Goal: Transaction & Acquisition: Purchase product/service

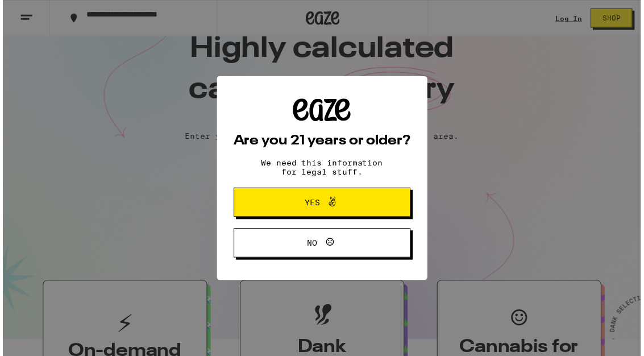
scroll to position [36, 0]
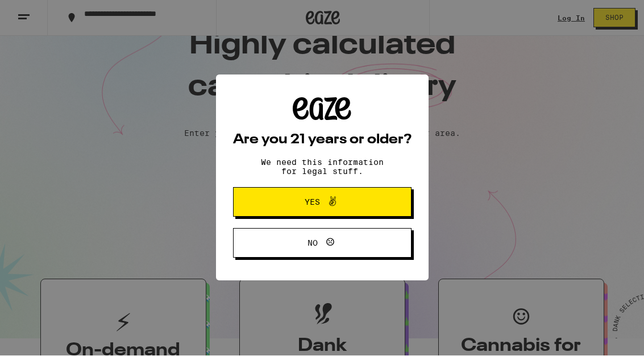
click at [344, 205] on span "Yes" at bounding box center [322, 202] width 86 height 15
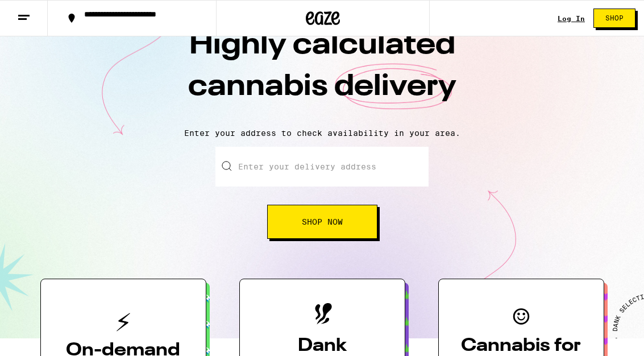
scroll to position [0, 0]
click at [566, 22] on link "Log In" at bounding box center [571, 18] width 27 height 7
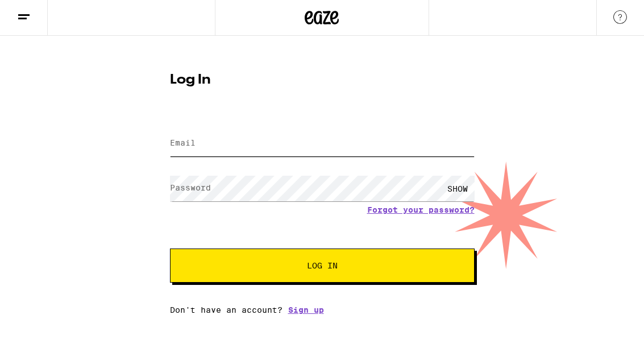
click at [263, 141] on input "Email" at bounding box center [322, 144] width 305 height 26
type input "[EMAIL_ADDRESS][DOMAIN_NAME]"
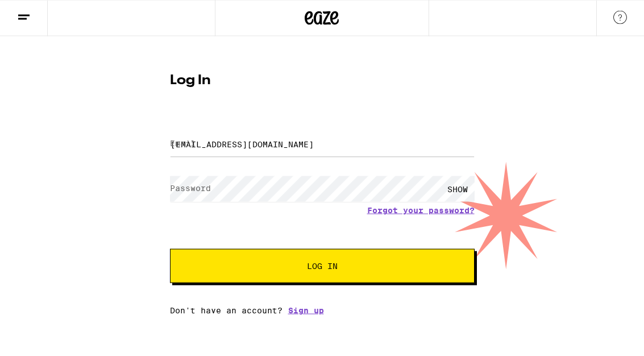
click at [322, 267] on button "Log In" at bounding box center [322, 266] width 305 height 34
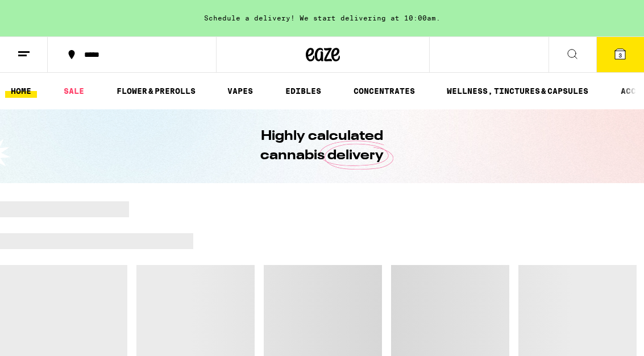
click at [372, 268] on div at bounding box center [322, 320] width 644 height 239
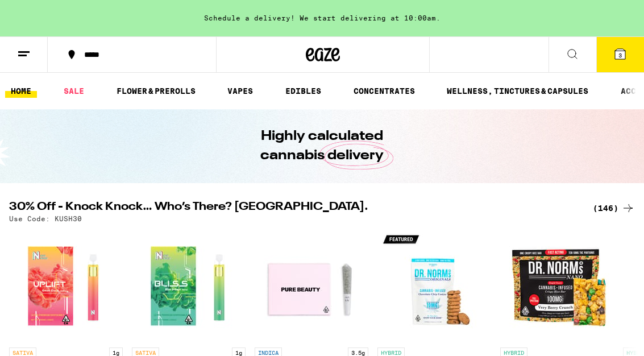
click at [177, 94] on link "FLOWER & PREROLLS" at bounding box center [156, 91] width 90 height 14
click at [79, 97] on link "SALE" at bounding box center [74, 91] width 32 height 14
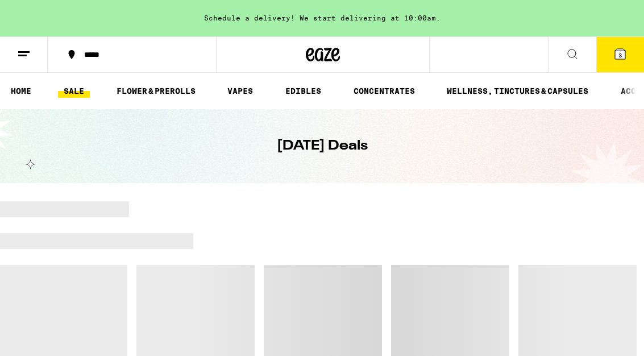
click at [81, 94] on link "SALE" at bounding box center [74, 91] width 32 height 14
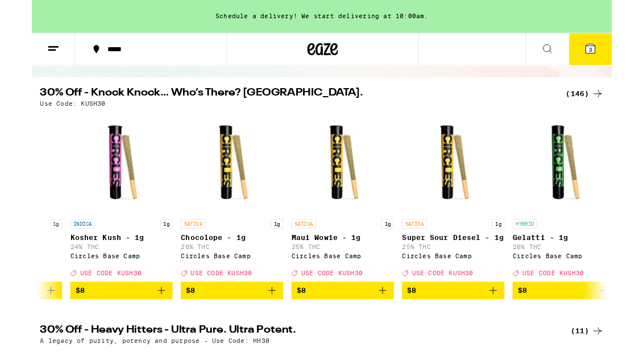
scroll to position [0, 1811]
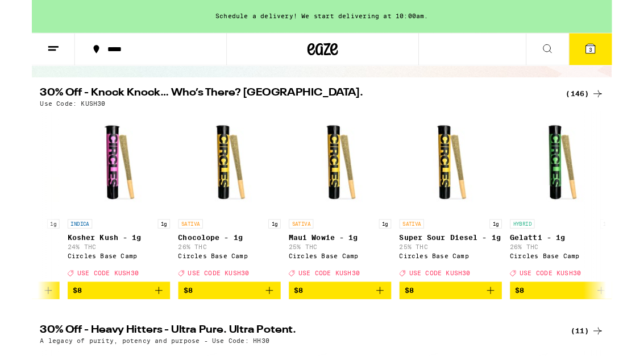
click at [389, 329] on icon "Add to bag" at bounding box center [387, 322] width 14 height 14
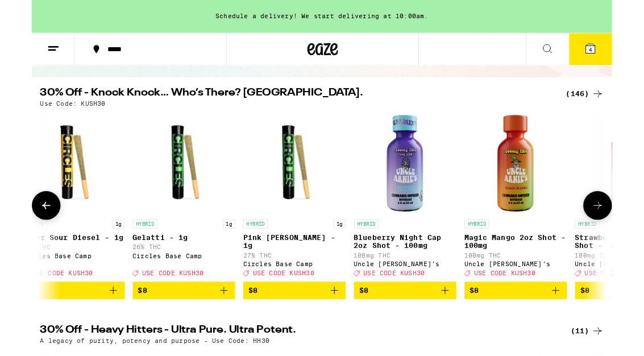
scroll to position [0, 2229]
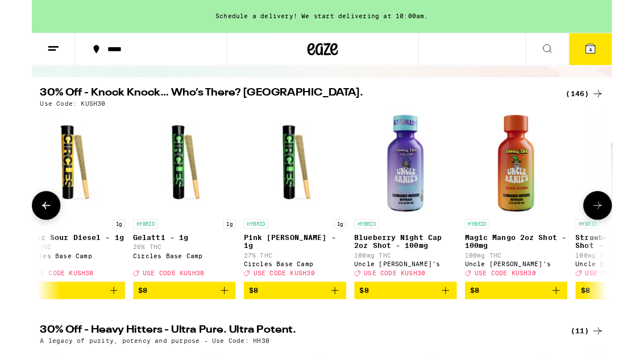
click at [307, 329] on span "$8" at bounding box center [292, 322] width 102 height 14
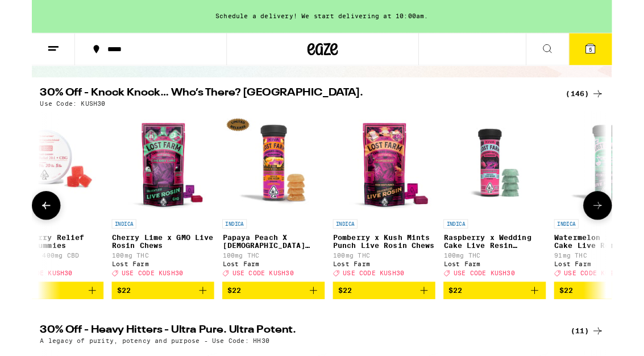
scroll to position [0, 9988]
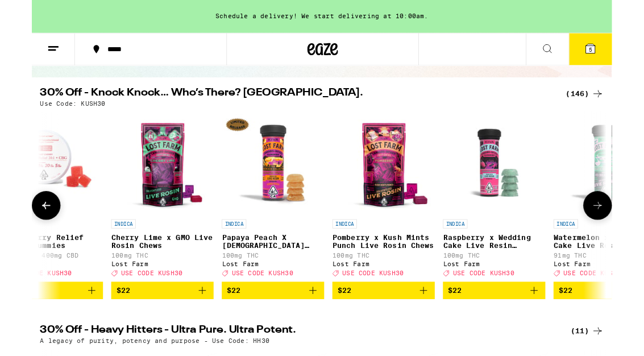
click at [189, 329] on icon "Add to bag" at bounding box center [189, 322] width 14 height 14
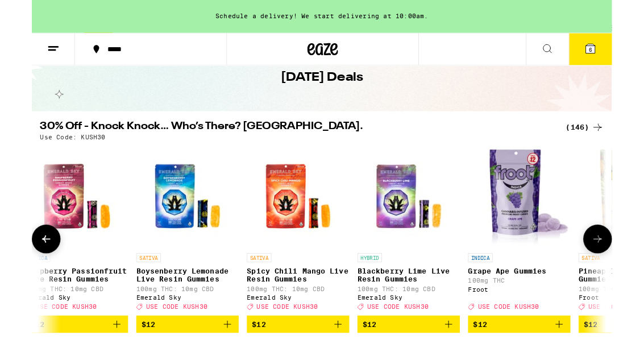
scroll to position [0, 0]
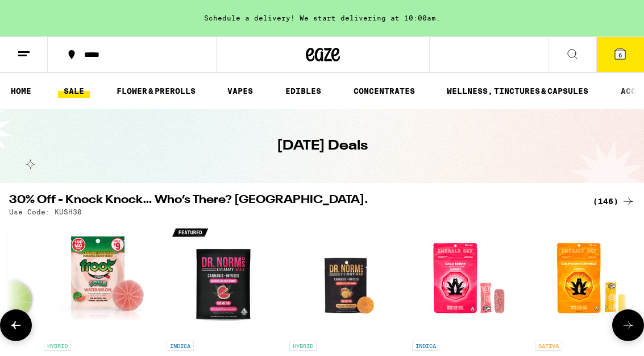
click at [172, 93] on link "FLOWER & PREROLLS" at bounding box center [156, 91] width 90 height 14
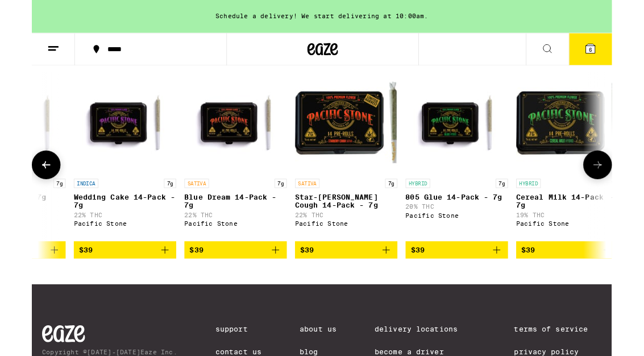
scroll to position [921, 0]
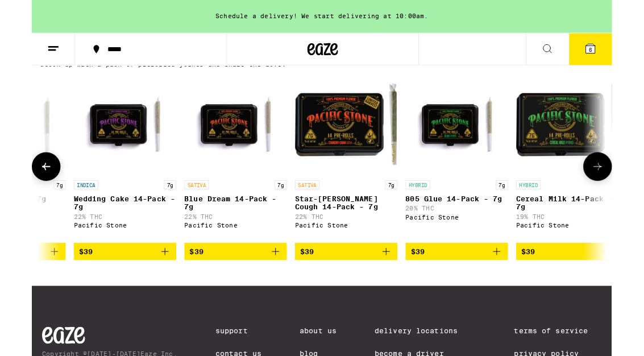
click at [398, 286] on icon "Add to bag" at bounding box center [394, 279] width 14 height 14
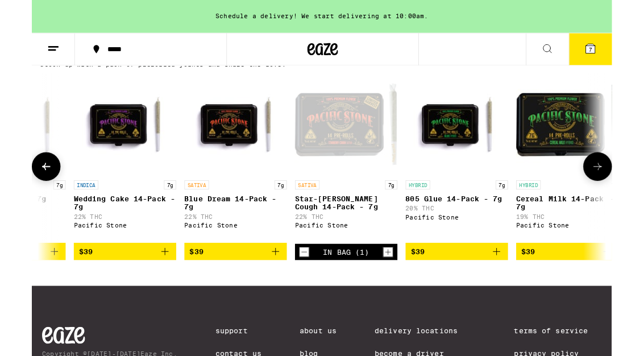
click at [633, 64] on button "7" at bounding box center [620, 54] width 48 height 35
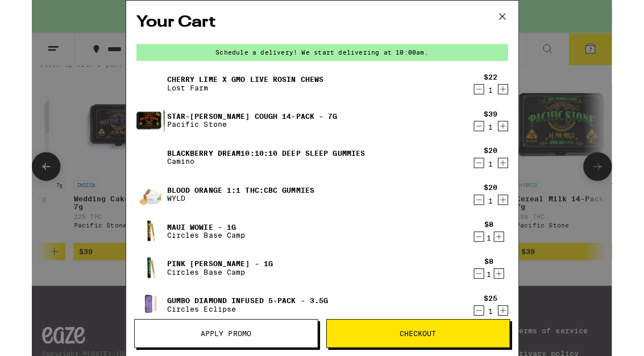
click at [500, 186] on icon "Decrement" at bounding box center [496, 181] width 10 height 14
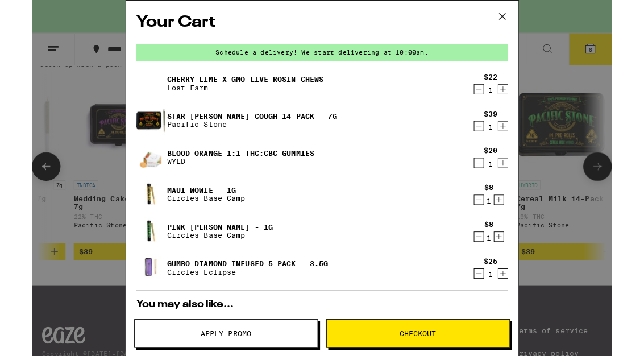
click at [268, 297] on link "Gumbo Diamond Infused 5-Pack - 3.5g" at bounding box center [239, 292] width 179 height 9
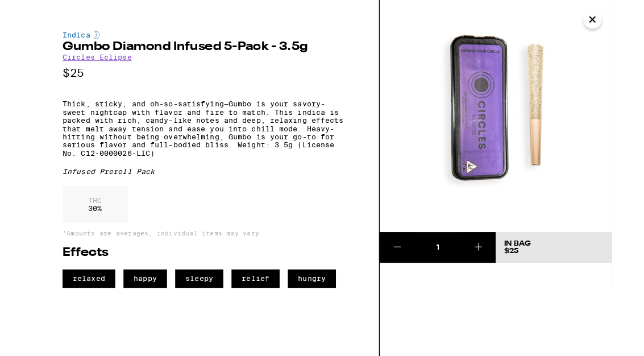
click at [624, 23] on icon "Close" at bounding box center [623, 22] width 6 height 6
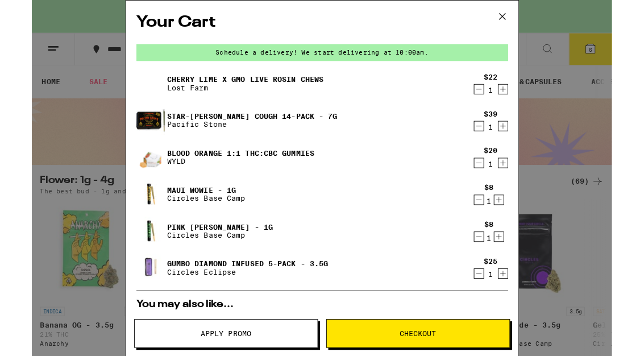
click at [500, 266] on icon "Decrement" at bounding box center [496, 263] width 10 height 14
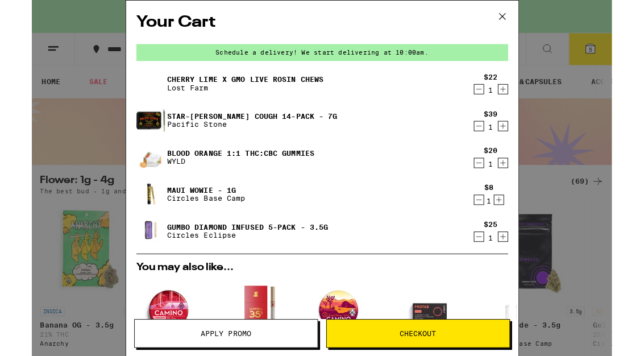
click at [494, 143] on icon "Decrement" at bounding box center [496, 140] width 10 height 14
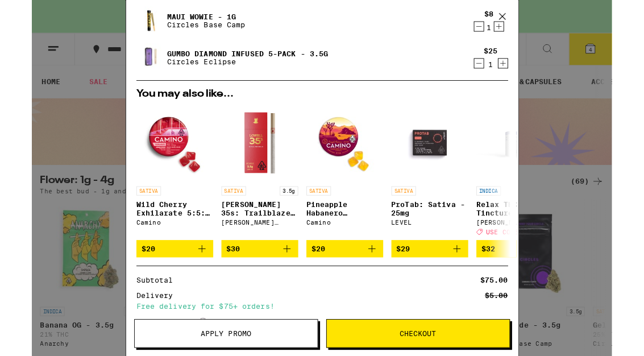
scroll to position [152, 0]
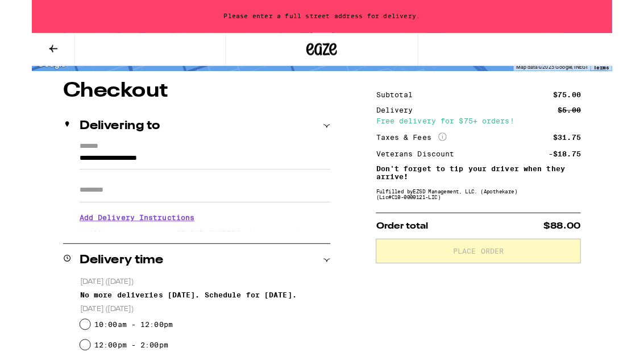
click at [105, 211] on input "Apt/Suite" at bounding box center [192, 210] width 279 height 27
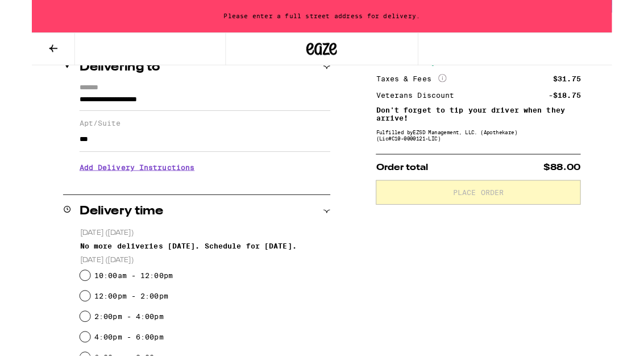
scroll to position [147, 0]
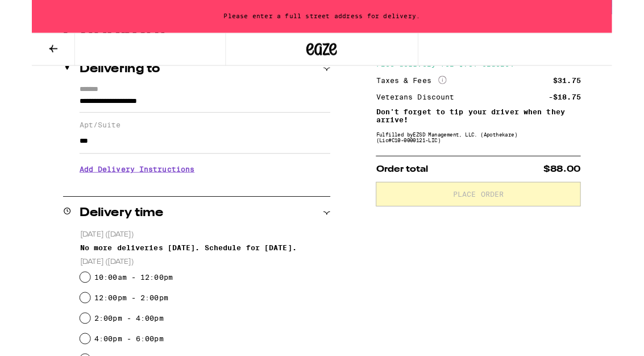
type input "***"
click at [49, 107] on div "**********" at bounding box center [183, 148] width 297 height 107
click at [55, 106] on input "**********" at bounding box center [192, 115] width 279 height 19
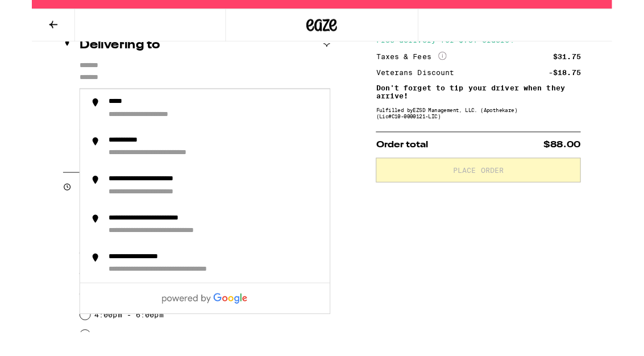
type input "**********"
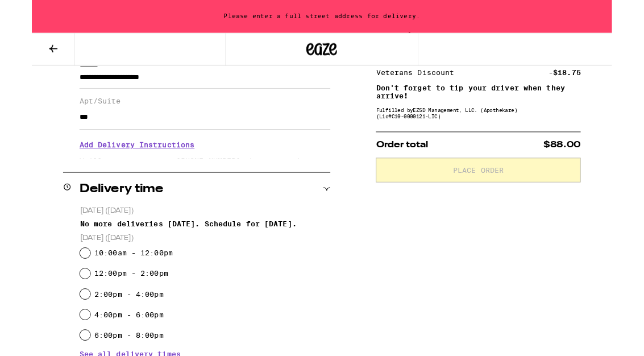
click at [159, 170] on h3 "Add Delivery Instructions" at bounding box center [192, 161] width 279 height 26
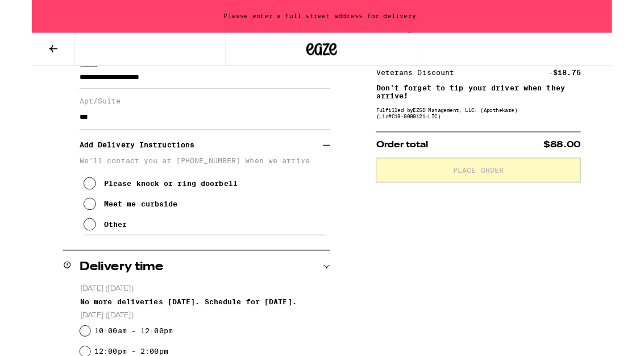
click at [69, 260] on button "Other" at bounding box center [81, 249] width 48 height 23
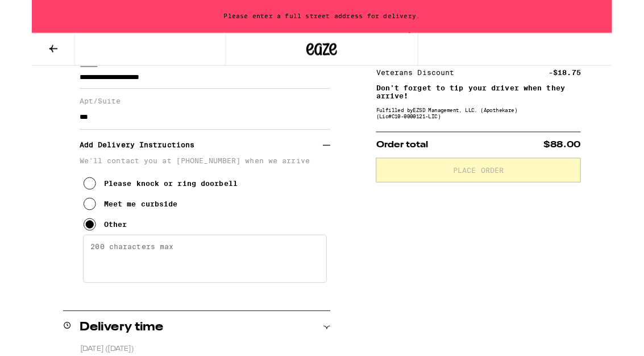
click at [110, 287] on textarea "Enter any other delivery instructions you want driver to know" at bounding box center [192, 286] width 271 height 53
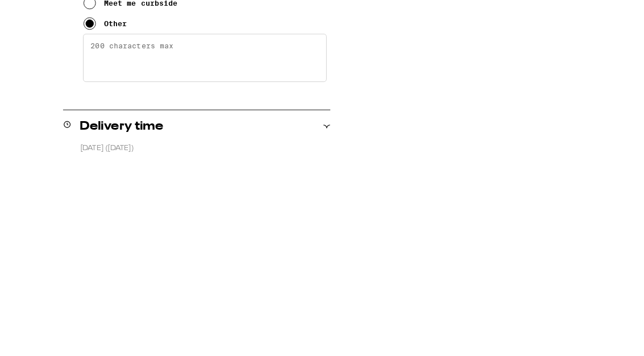
paste textarea "OK to park in front of apt bldg for delivery. Press (052#) on the key pad. Syst…"
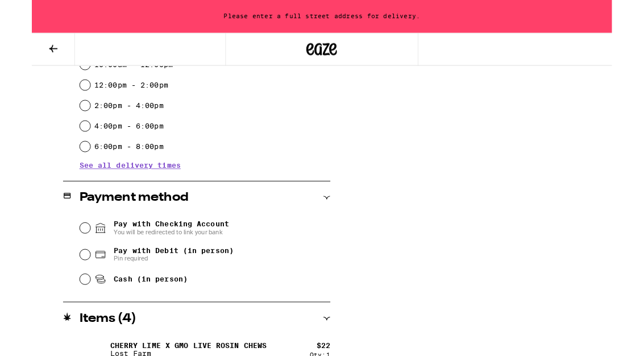
scroll to position [537, 0]
type textarea "OK to park in front of apt bldg for delivery. Press (052#) on the key pad. Syst…"
click at [59, 314] on input "Cash (in person)" at bounding box center [58, 309] width 11 height 11
radio input "true"
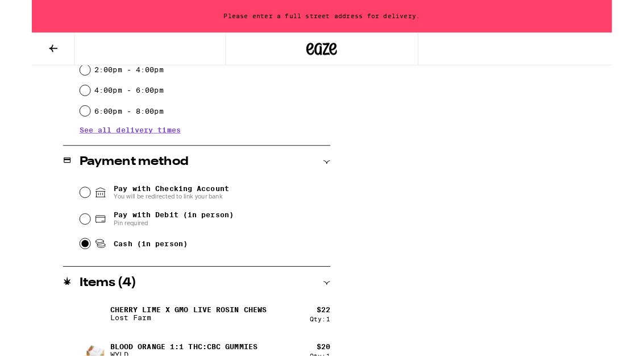
click at [322, 180] on div "Payment method" at bounding box center [183, 180] width 297 height 14
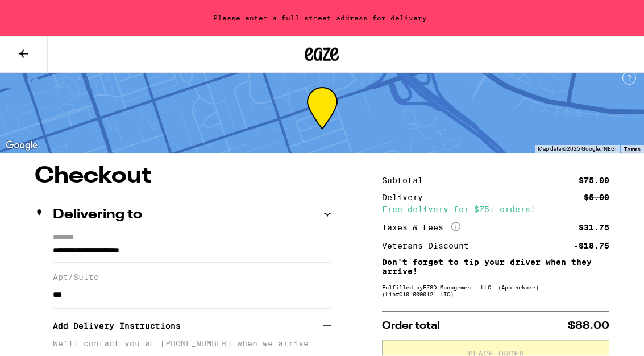
scroll to position [0, 0]
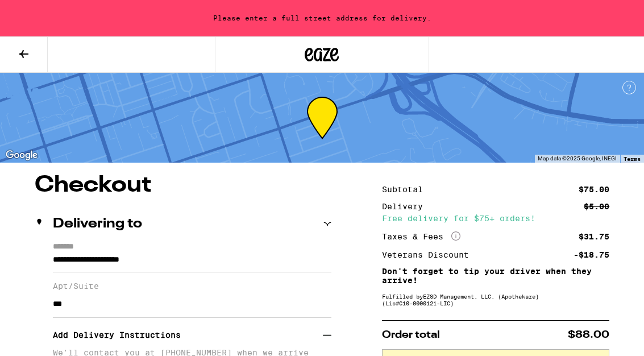
click at [24, 58] on icon at bounding box center [24, 54] width 14 height 14
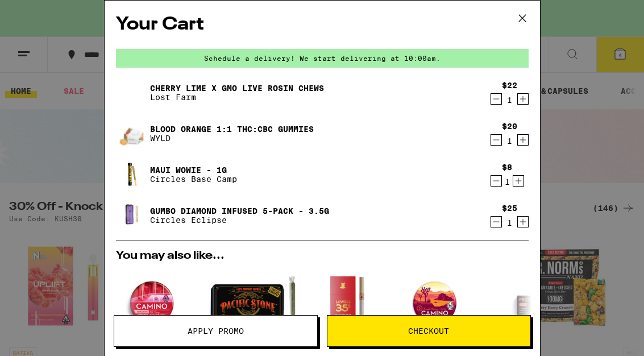
scroll to position [85, 0]
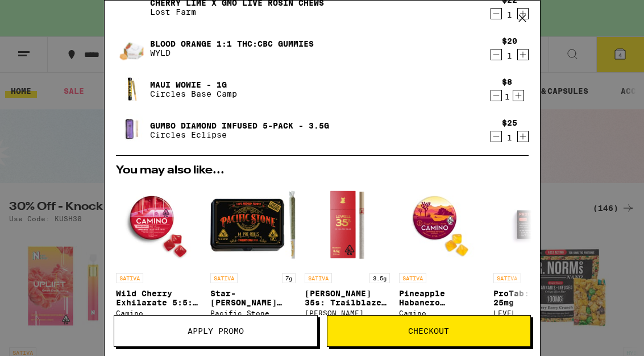
click at [242, 334] on span "Apply Promo" at bounding box center [216, 331] width 56 height 8
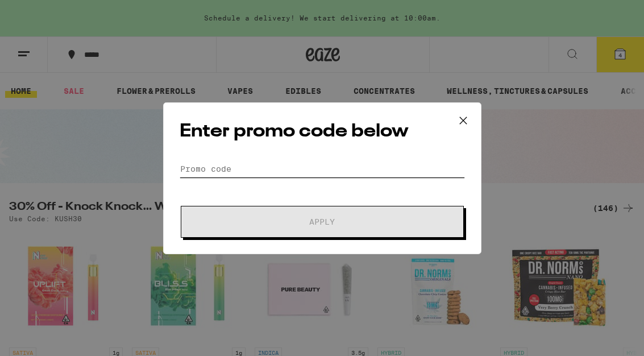
click at [269, 167] on input "Promo Code" at bounding box center [322, 168] width 285 height 17
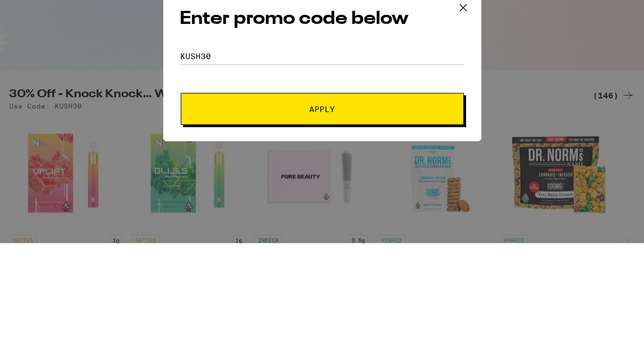
scroll to position [113, 0]
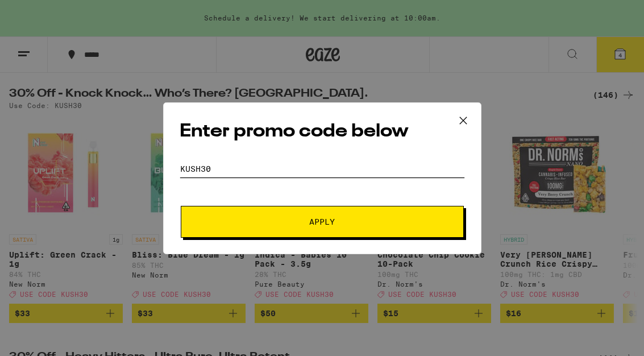
type input "KUSH30"
click at [340, 226] on span "Apply" at bounding box center [322, 222] width 205 height 8
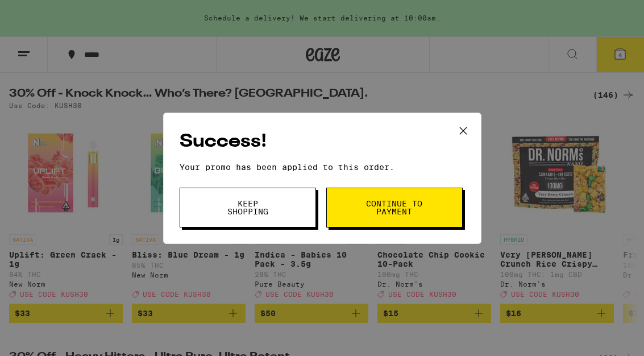
click at [423, 209] on button "Continue to payment" at bounding box center [394, 208] width 136 height 40
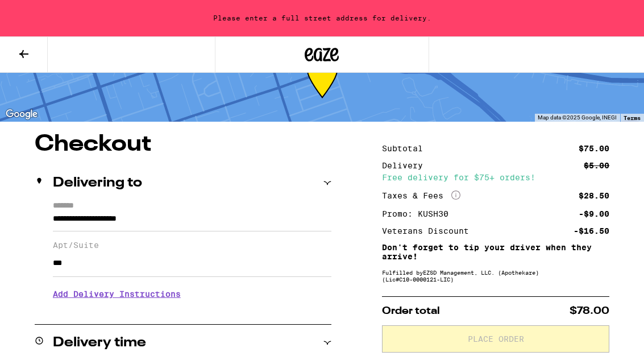
scroll to position [40, 0]
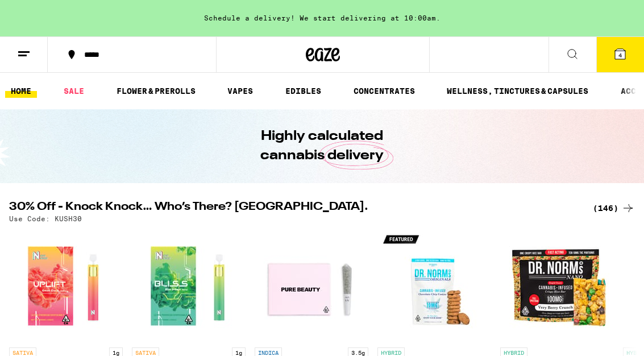
click at [81, 92] on link "SALE" at bounding box center [74, 91] width 32 height 14
